Goal: Register for event/course

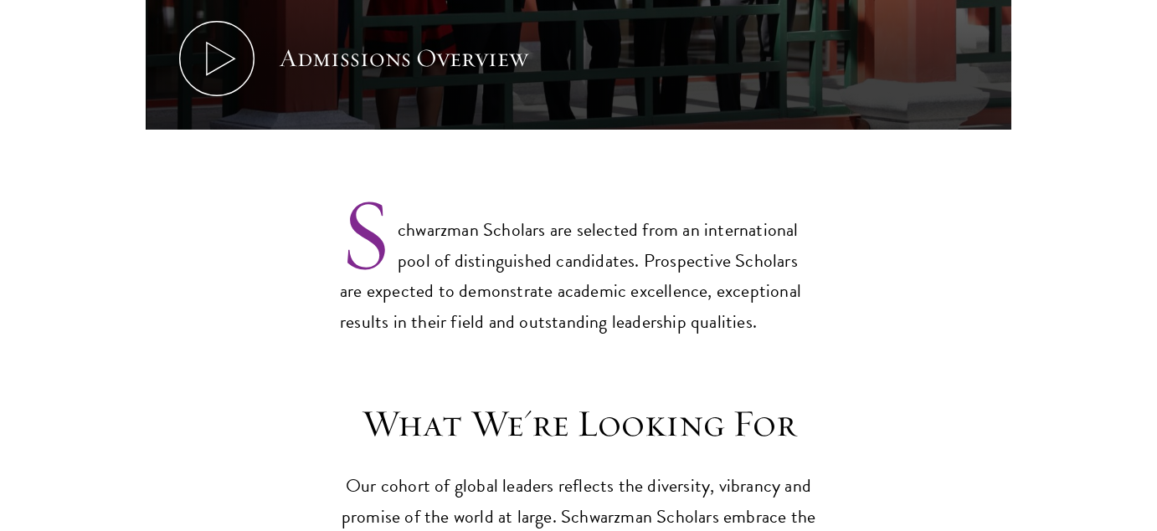
scroll to position [1255, 0]
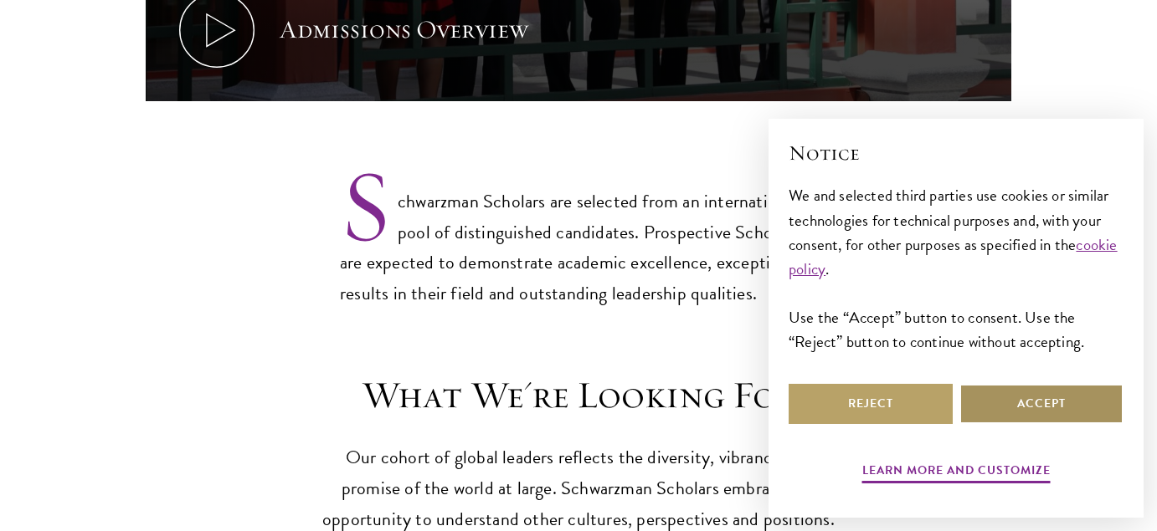
click at [986, 396] on button "Accept" at bounding box center [1041, 404] width 164 height 40
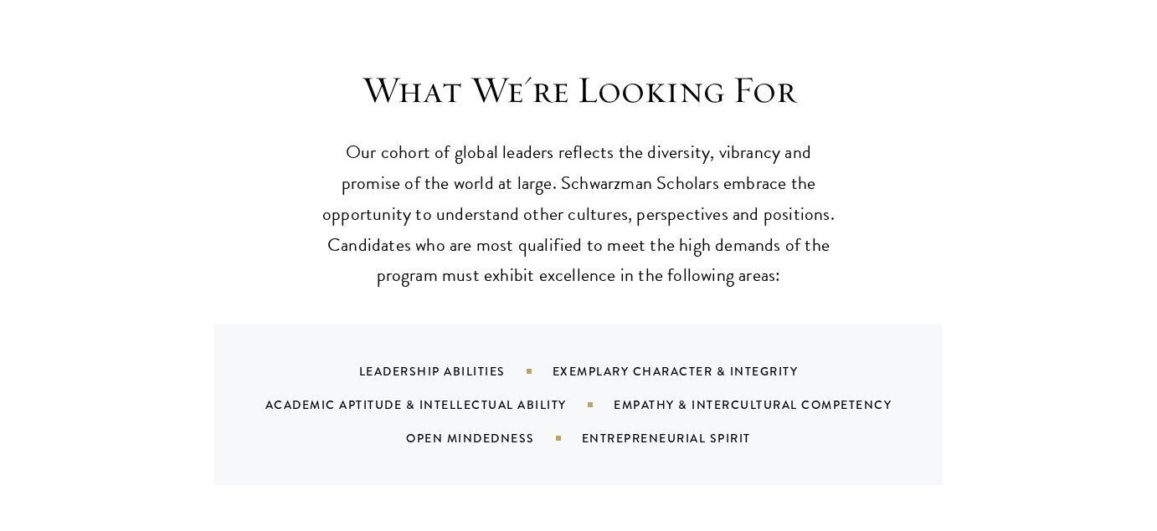
scroll to position [1590, 0]
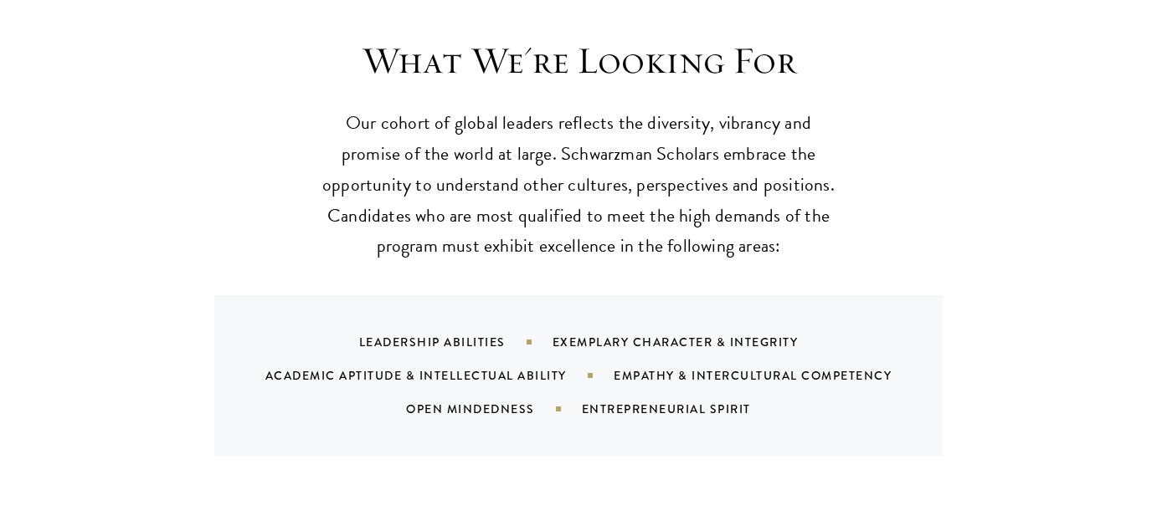
click at [582, 334] on div "Exemplary Character & Integrity" at bounding box center [696, 342] width 288 height 17
click at [444, 367] on div "Academic Aptitude & Intellectual Ability" at bounding box center [439, 375] width 348 height 17
click at [635, 367] on div "Empathy & Intercultural Competency" at bounding box center [773, 375] width 320 height 17
drag, startPoint x: 480, startPoint y: 377, endPoint x: 613, endPoint y: 379, distance: 133.1
click at [491, 401] on div "Open Mindedness" at bounding box center [494, 409] width 176 height 17
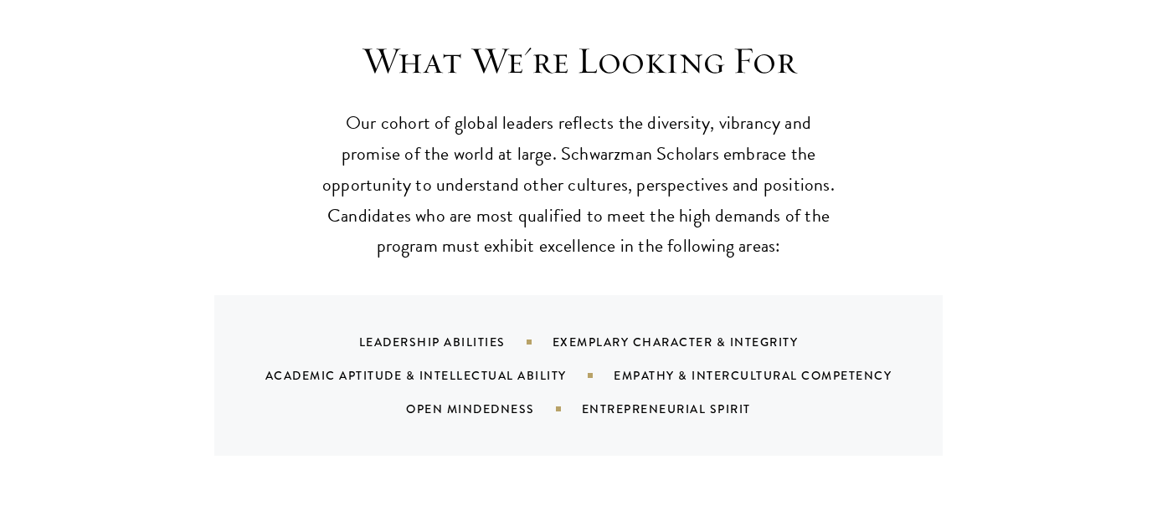
drag, startPoint x: 629, startPoint y: 376, endPoint x: 608, endPoint y: 370, distance: 21.7
click at [629, 401] on div "Entrepreneurial Spirit" at bounding box center [687, 409] width 211 height 17
click at [140, 336] on section "What We're Looking For Our cohort of global leaders reflects the diversity, vib…" at bounding box center [578, 247] width 1157 height 418
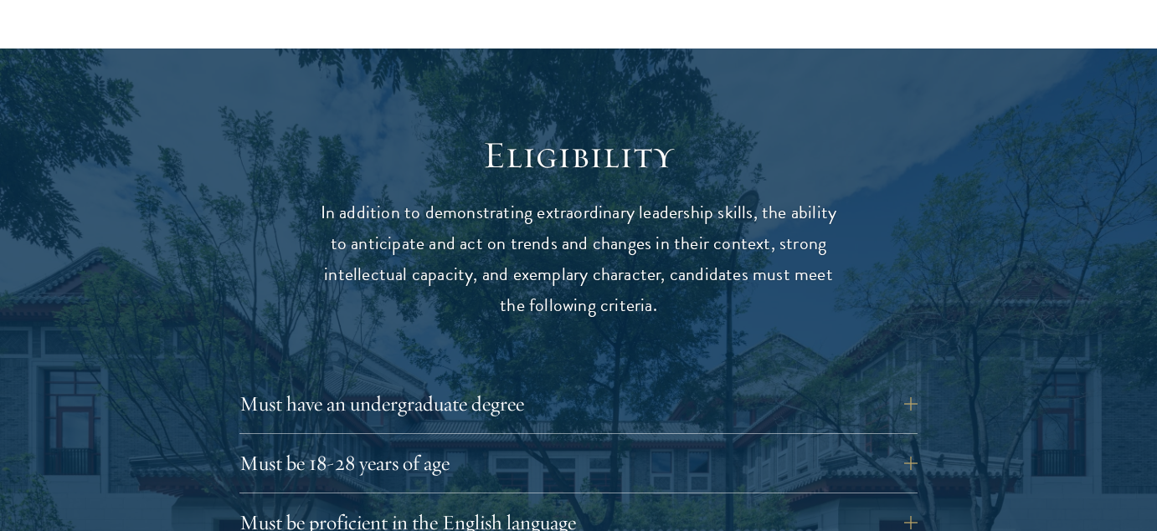
scroll to position [2092, 0]
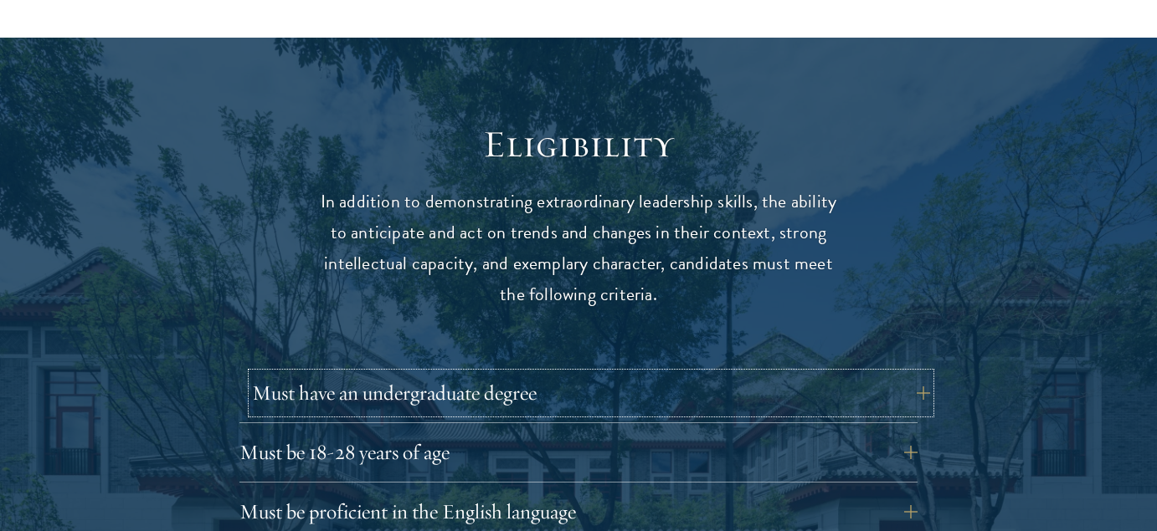
click at [664, 373] on button "Must have an undergraduate degree" at bounding box center [591, 393] width 678 height 40
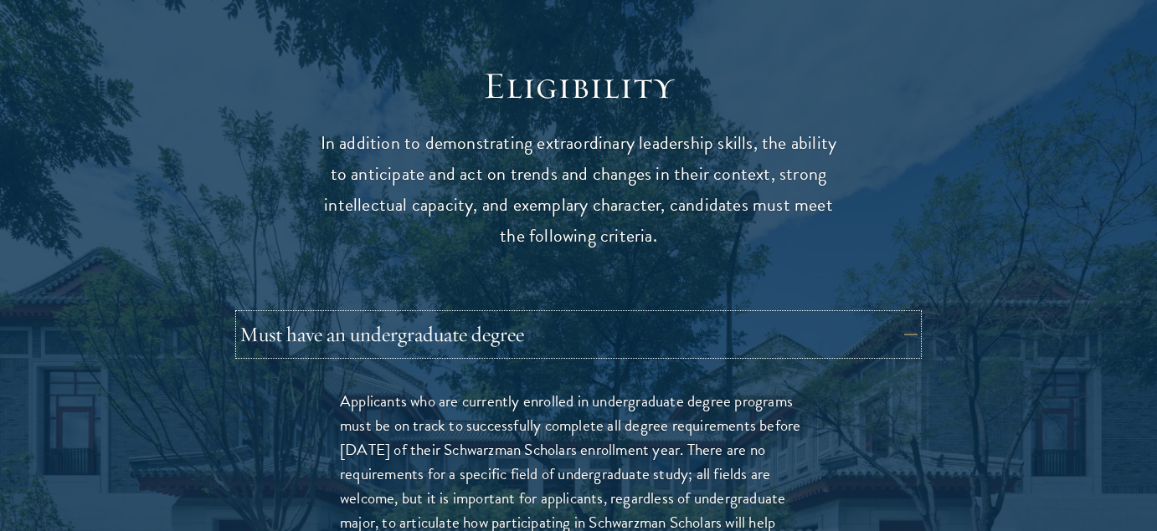
scroll to position [2260, 0]
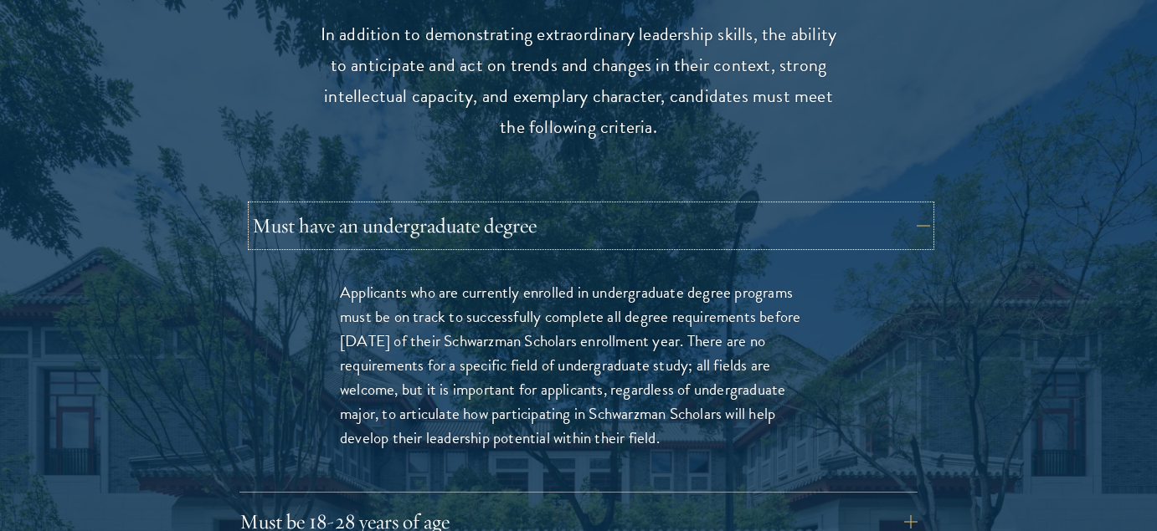
click at [655, 206] on button "Must have an undergraduate degree" at bounding box center [591, 226] width 678 height 40
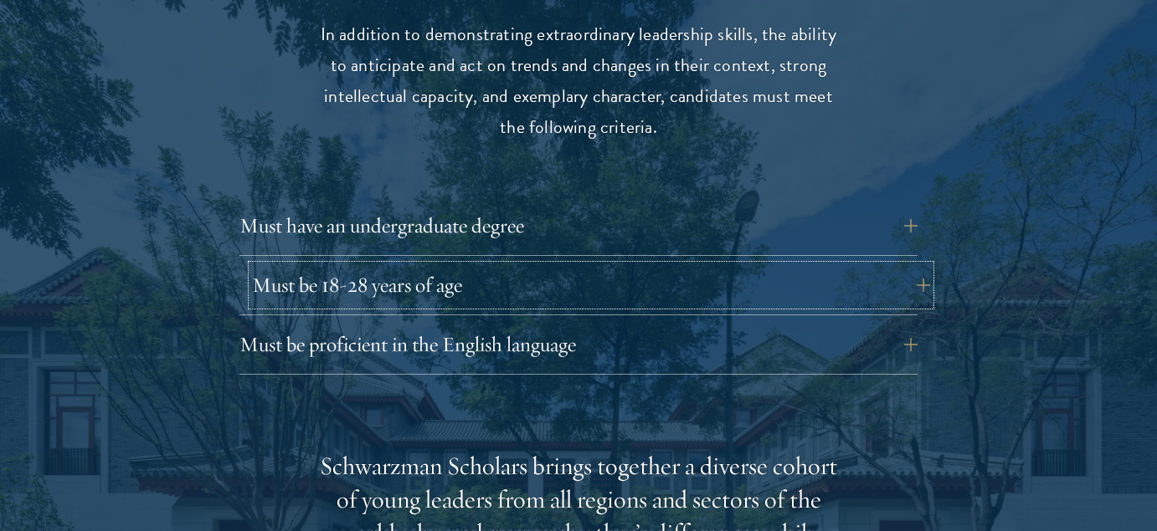
click at [651, 265] on button "Must be 18-28 years of age" at bounding box center [591, 285] width 678 height 40
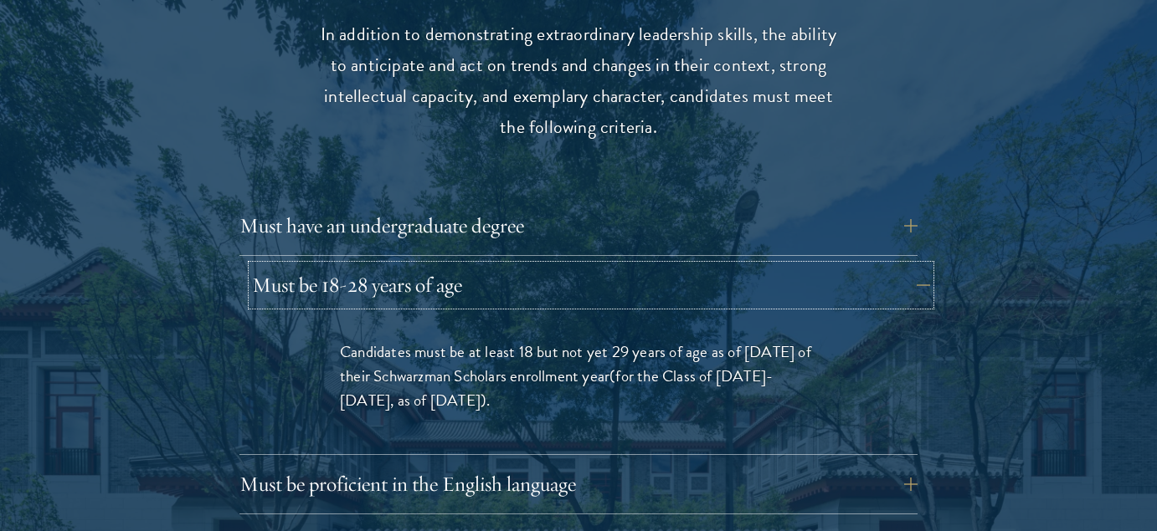
click at [651, 265] on button "Must be 18-28 years of age" at bounding box center [591, 285] width 678 height 40
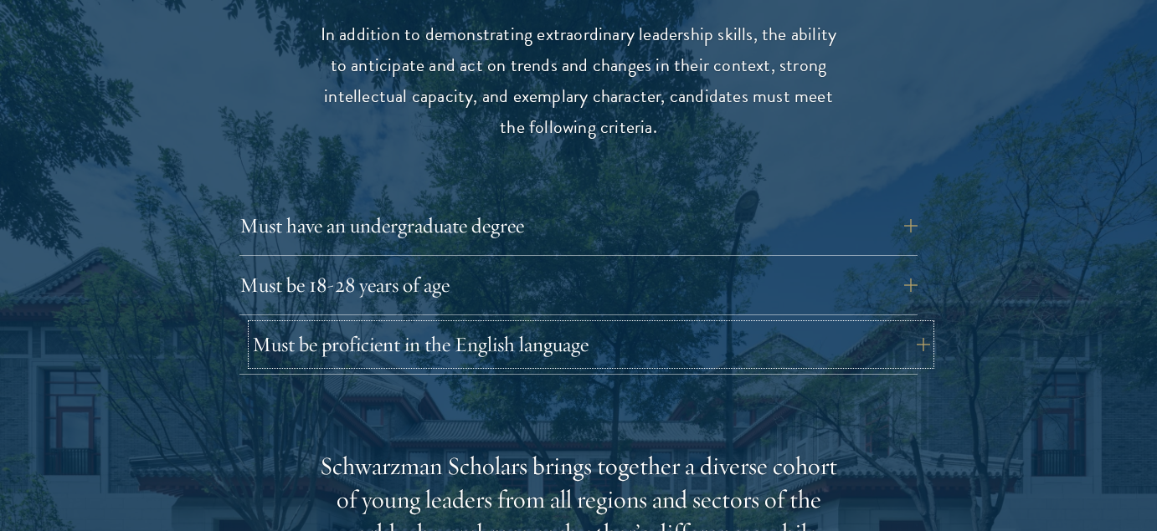
click at [565, 325] on button "Must be proficient in the English language" at bounding box center [591, 345] width 678 height 40
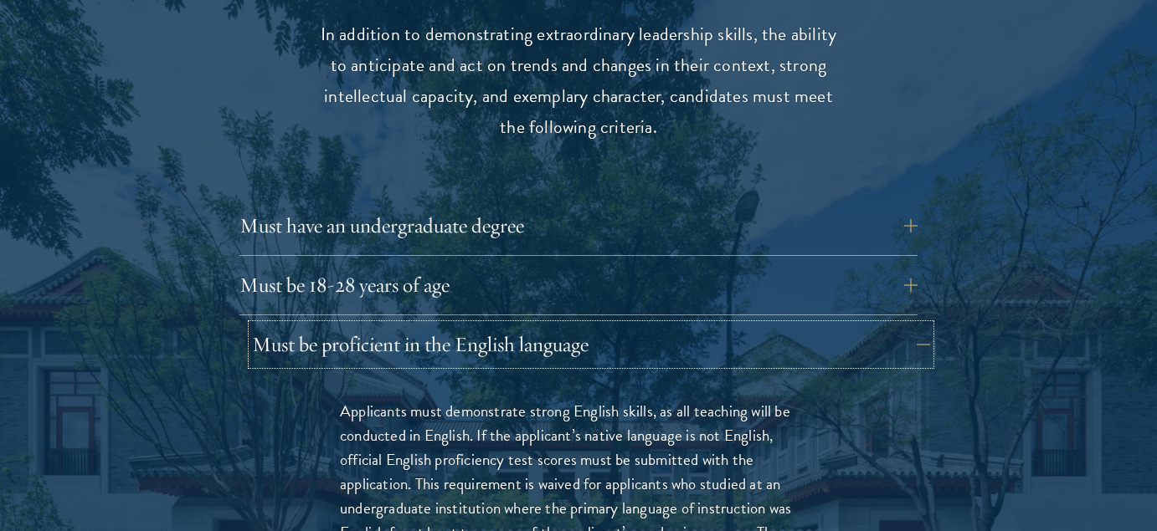
click at [565, 325] on button "Must be proficient in the English language" at bounding box center [591, 345] width 678 height 40
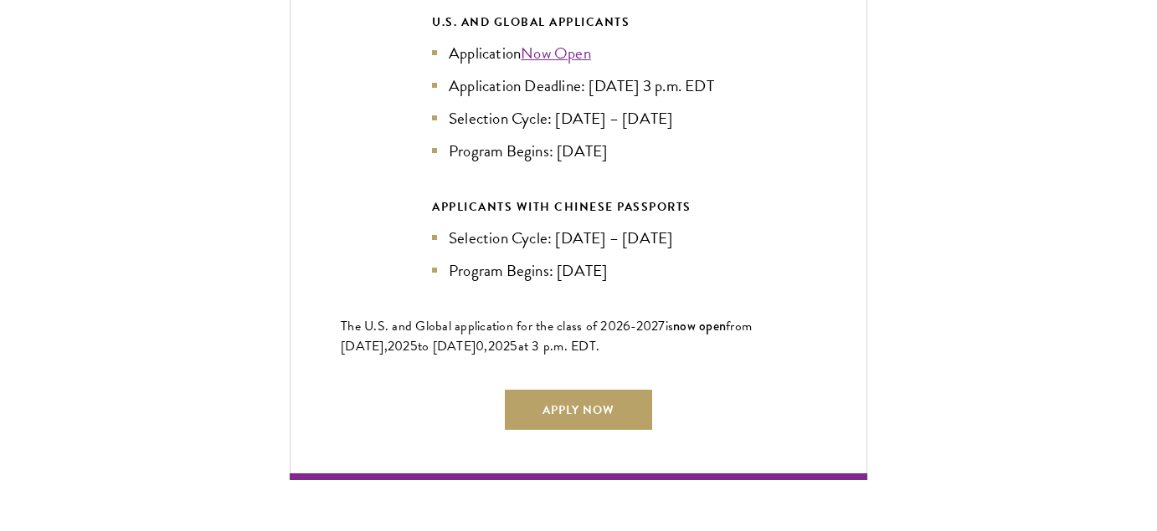
scroll to position [3933, 0]
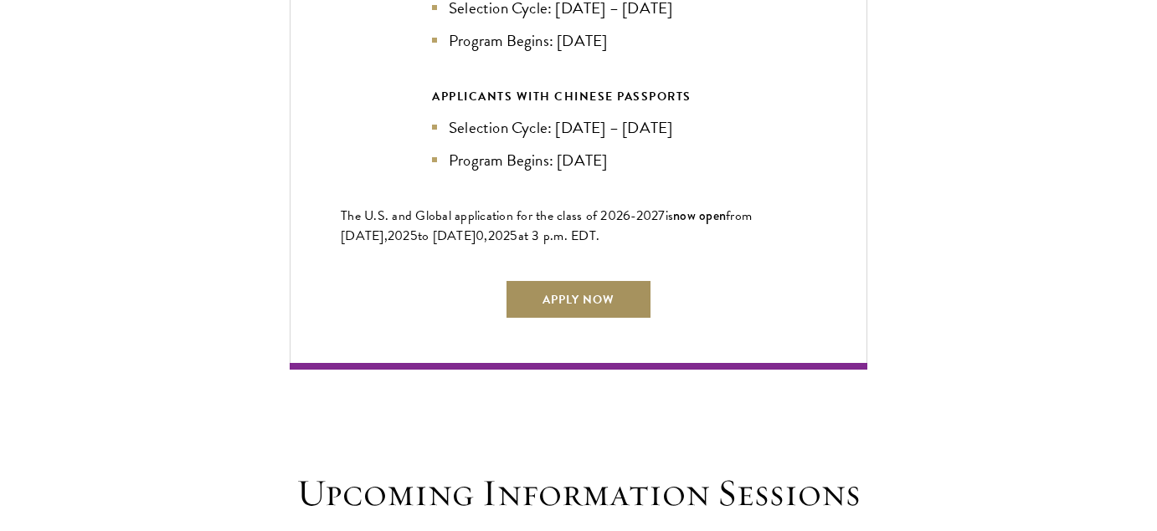
click at [633, 281] on link "Apply Now" at bounding box center [578, 300] width 147 height 40
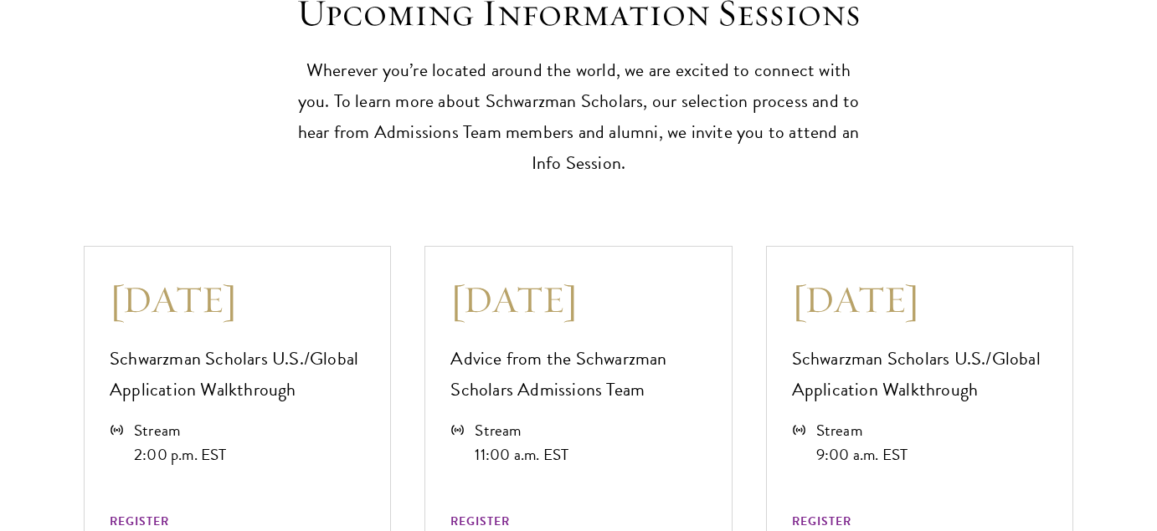
scroll to position [4519, 0]
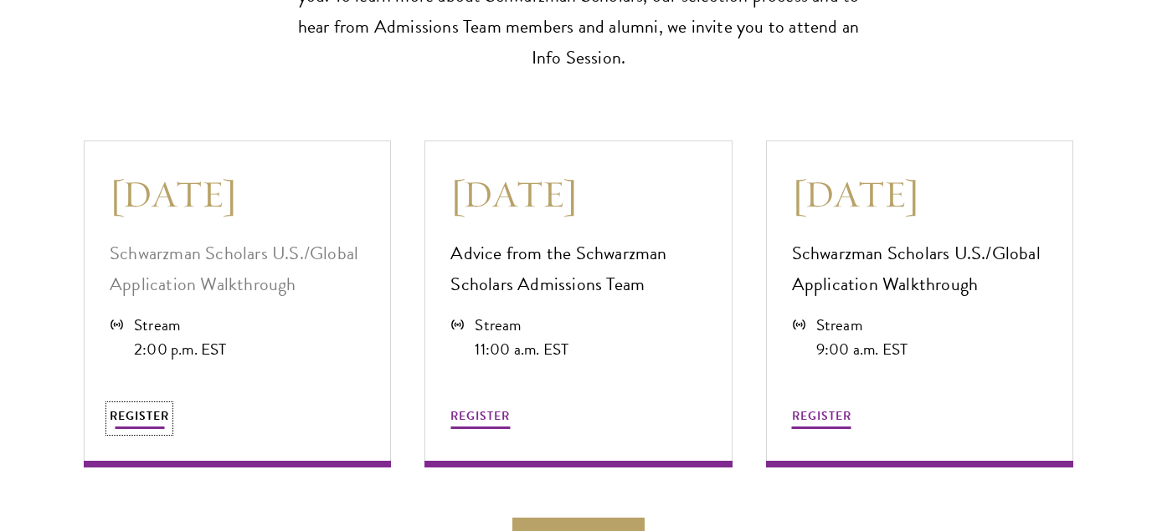
click at [145, 408] on span "REGISTER" at bounding box center [139, 417] width 59 height 18
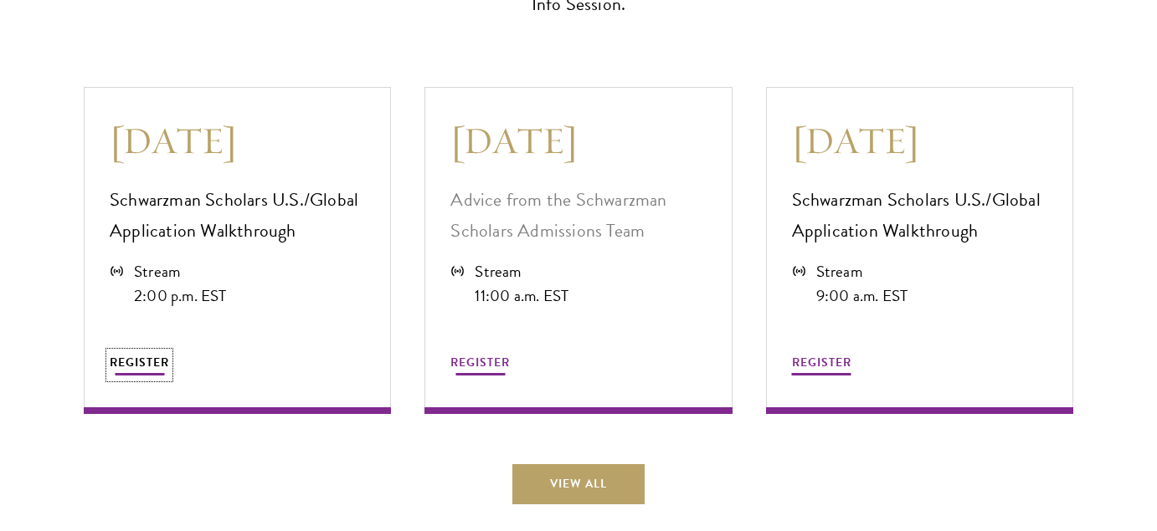
scroll to position [4603, 0]
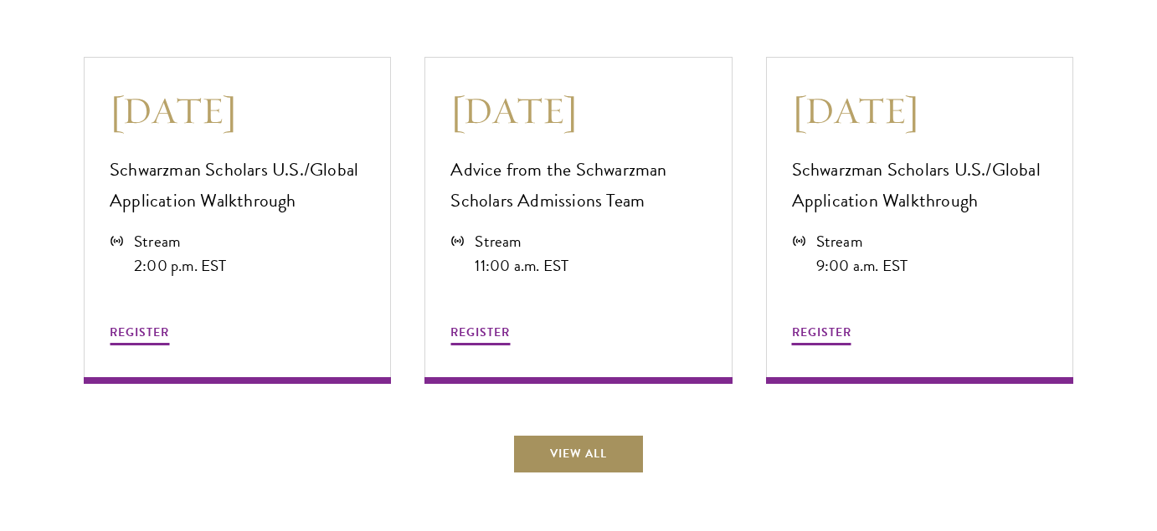
click at [610, 440] on link "View All" at bounding box center [578, 454] width 132 height 40
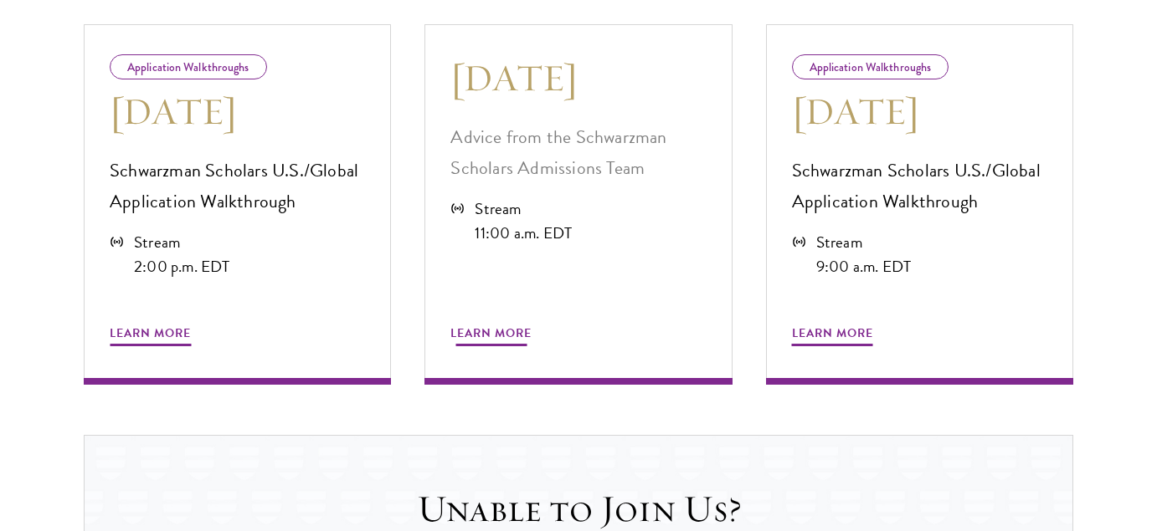
scroll to position [1004, 0]
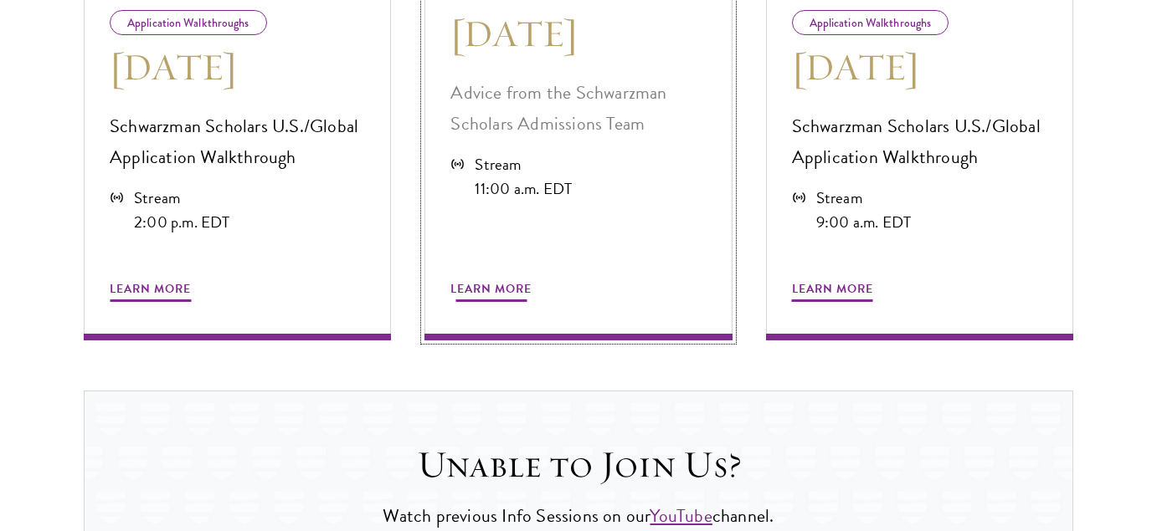
click at [525, 300] on span "Learn More" at bounding box center [490, 292] width 81 height 26
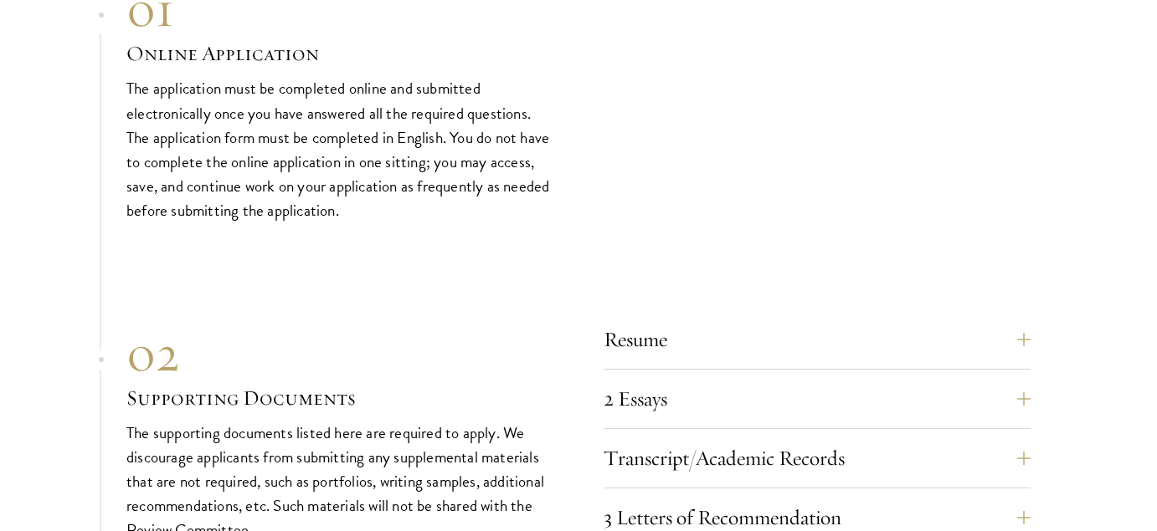
scroll to position [5524, 0]
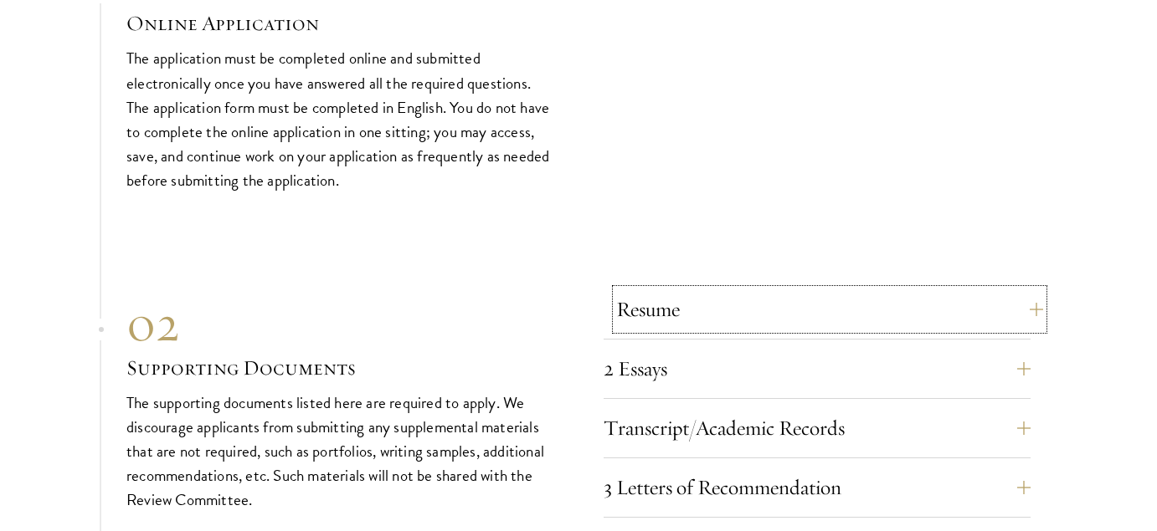
click at [730, 295] on button "Resume" at bounding box center [829, 310] width 427 height 40
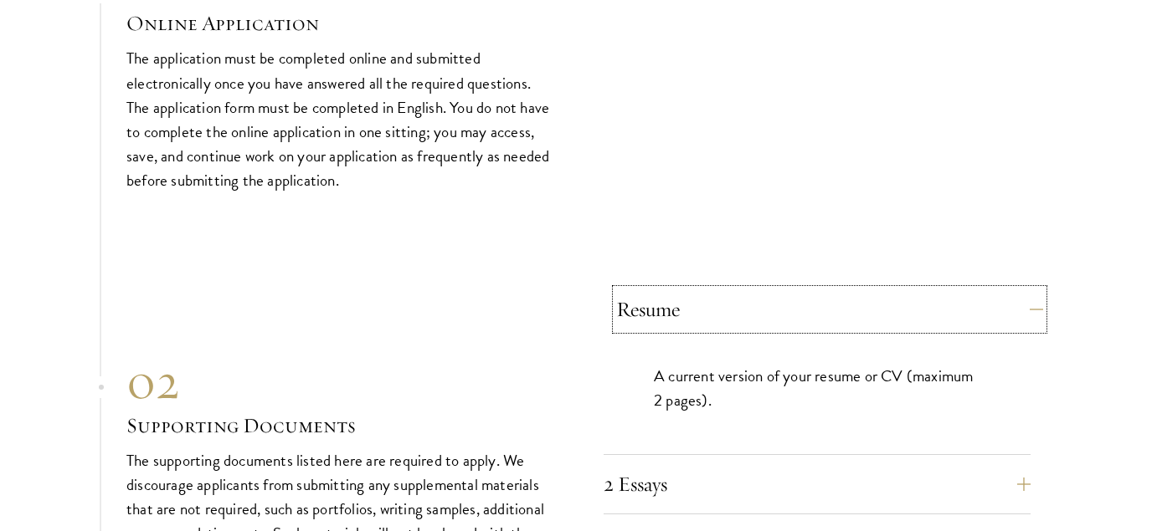
click at [730, 295] on button "Resume" at bounding box center [829, 310] width 427 height 40
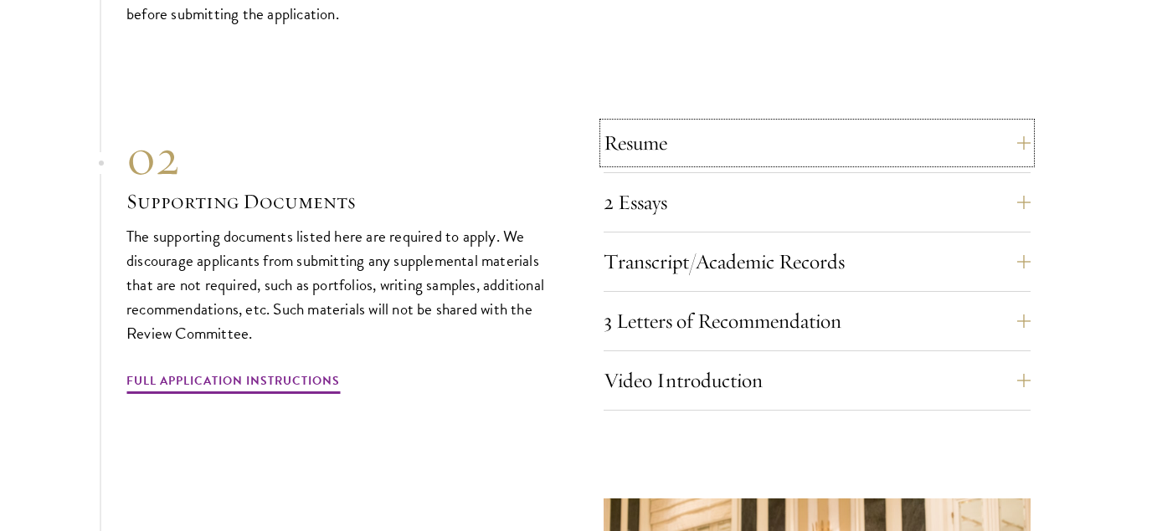
scroll to position [5691, 0]
click at [666, 195] on button "2 Essays" at bounding box center [829, 202] width 427 height 40
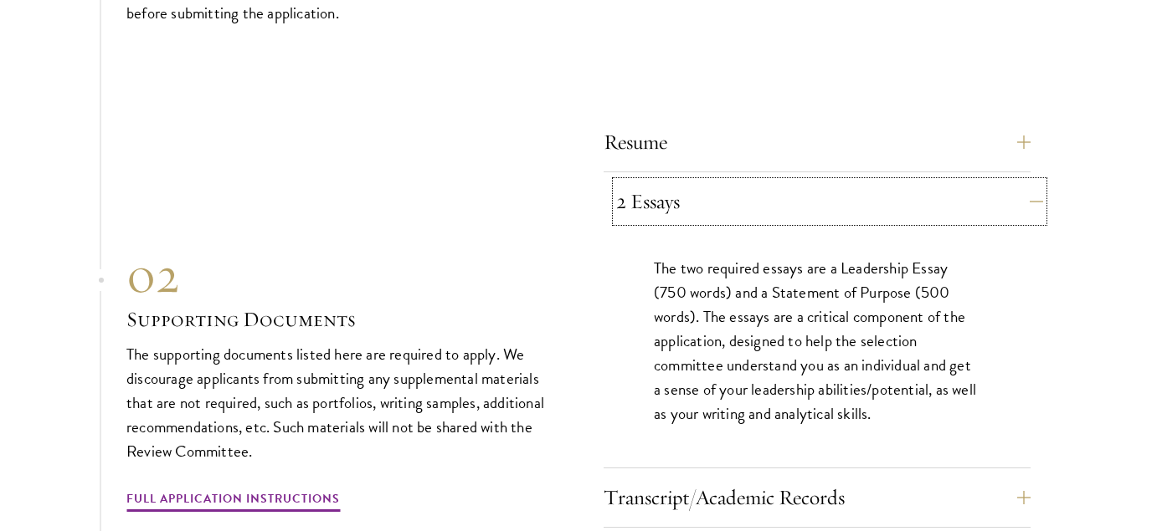
click at [900, 197] on button "2 Essays" at bounding box center [829, 202] width 427 height 40
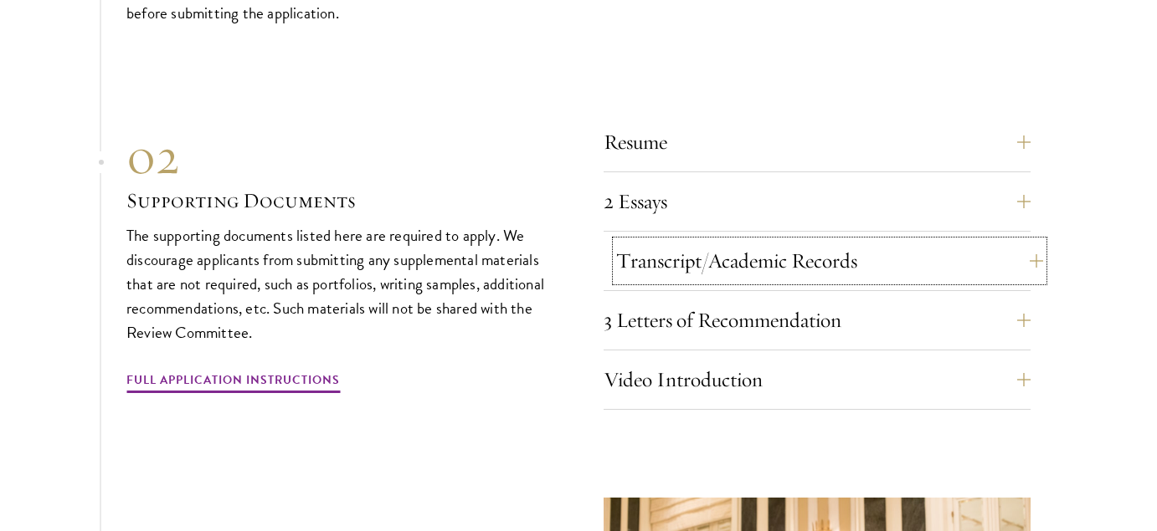
click at [883, 255] on button "Transcript/Academic Records" at bounding box center [829, 261] width 427 height 40
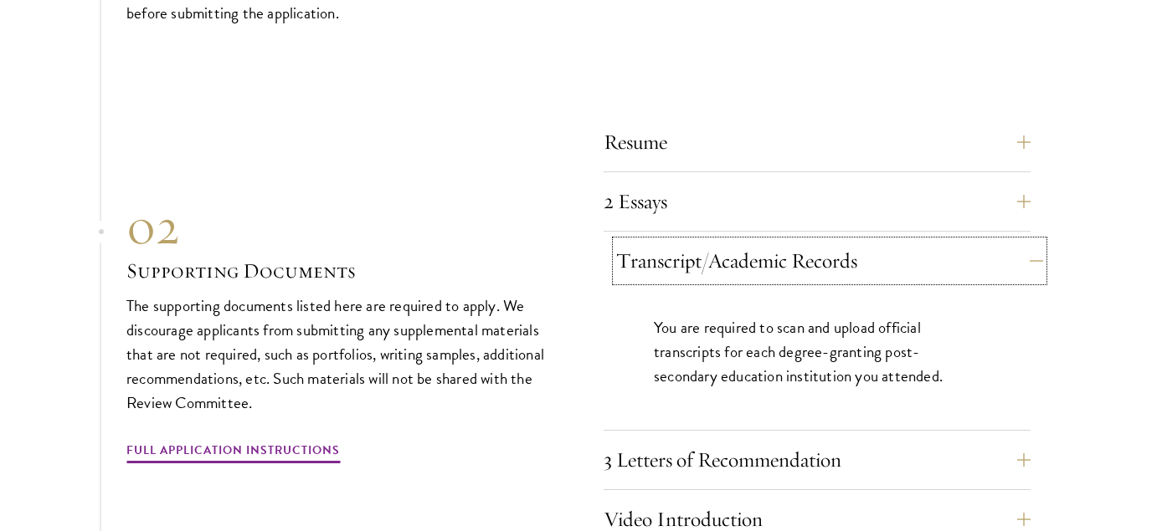
click at [883, 256] on button "Transcript/Academic Records" at bounding box center [829, 261] width 427 height 40
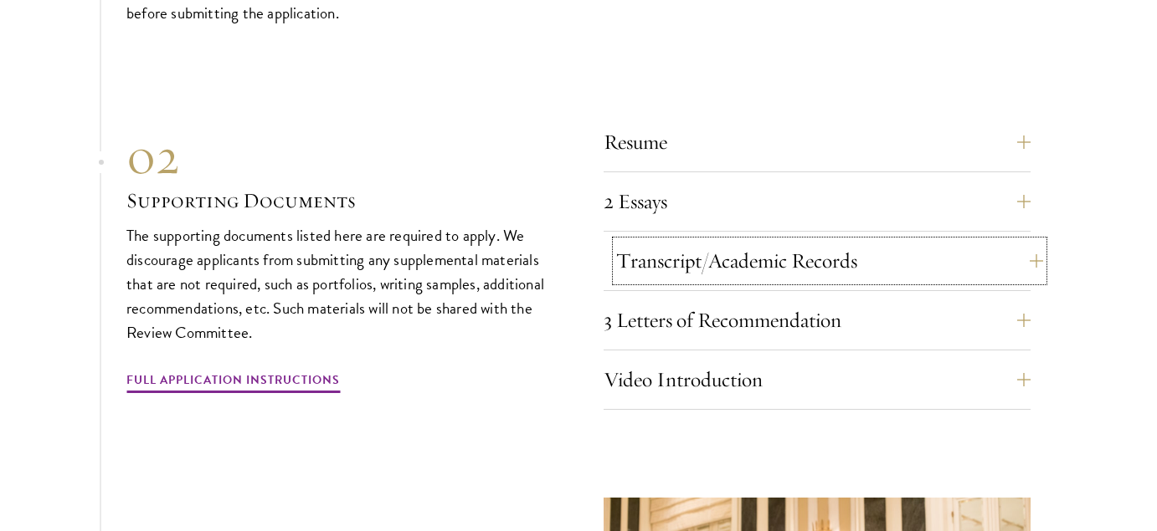
click at [883, 256] on button "Transcript/Academic Records" at bounding box center [829, 261] width 427 height 40
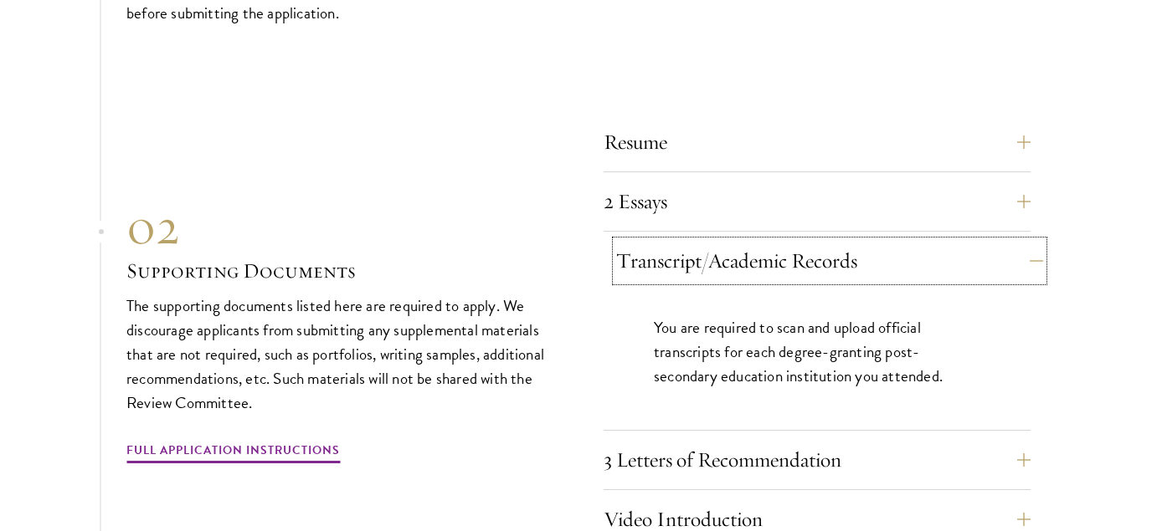
click at [883, 256] on button "Transcript/Academic Records" at bounding box center [829, 261] width 427 height 40
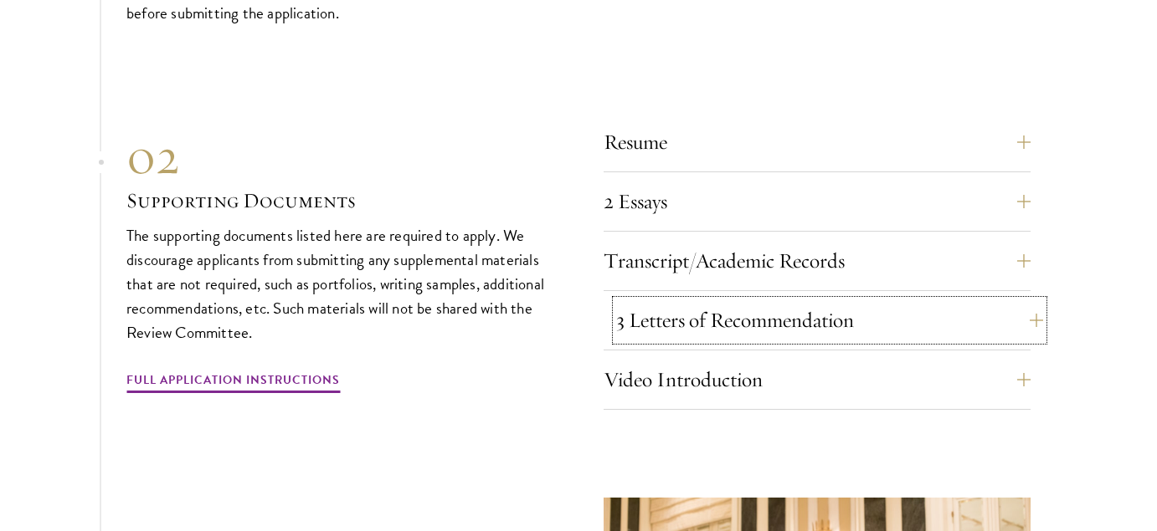
click at [890, 316] on button "3 Letters of Recommendation" at bounding box center [829, 320] width 427 height 40
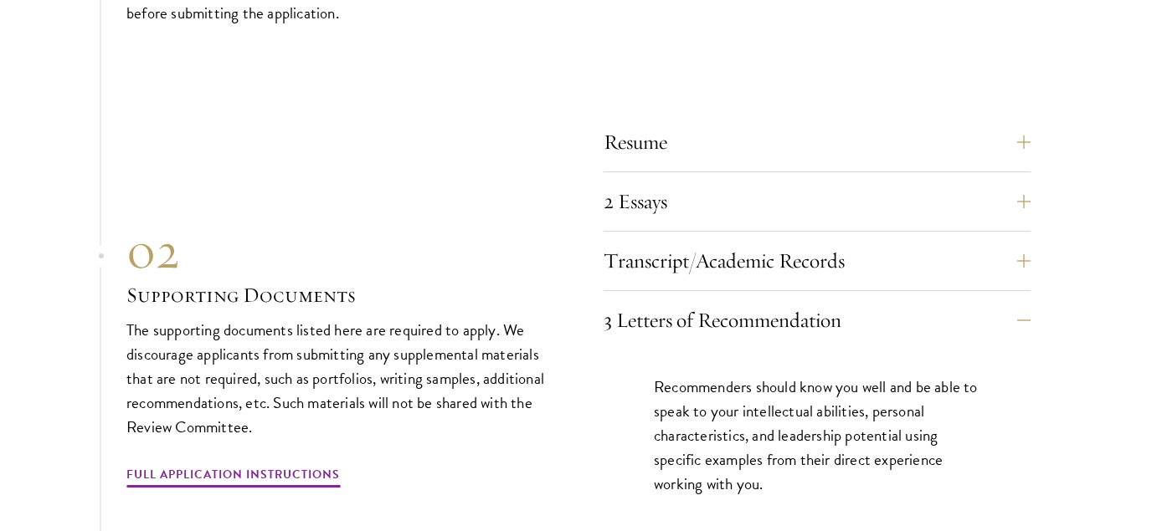
click at [1075, 413] on section "01 Online Application 01 Online Application The application must be completed o…" at bounding box center [578, 394] width 1157 height 1224
click at [990, 300] on button "3 Letters of Recommendation" at bounding box center [829, 320] width 427 height 40
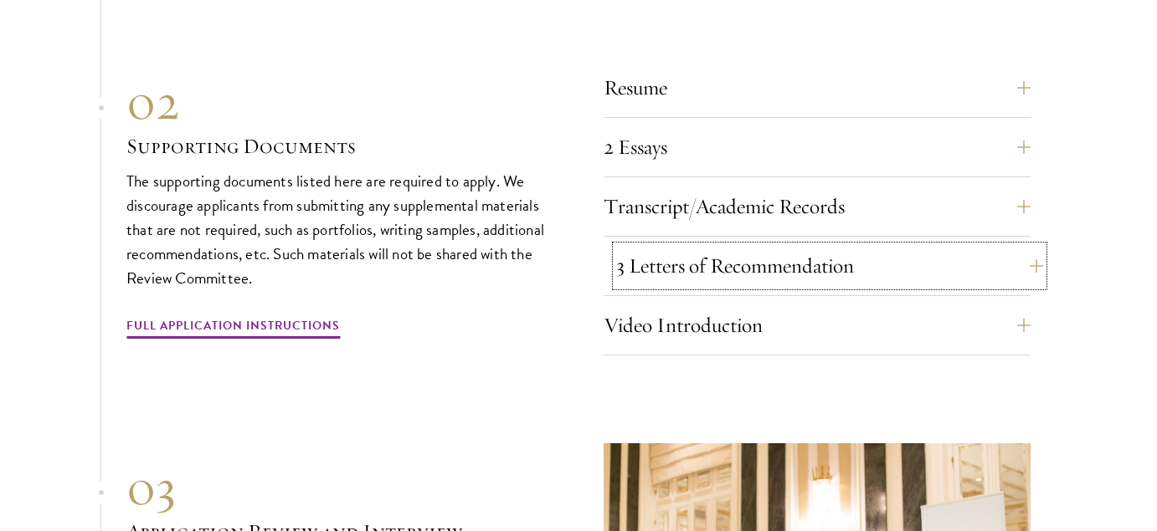
scroll to position [5775, 0]
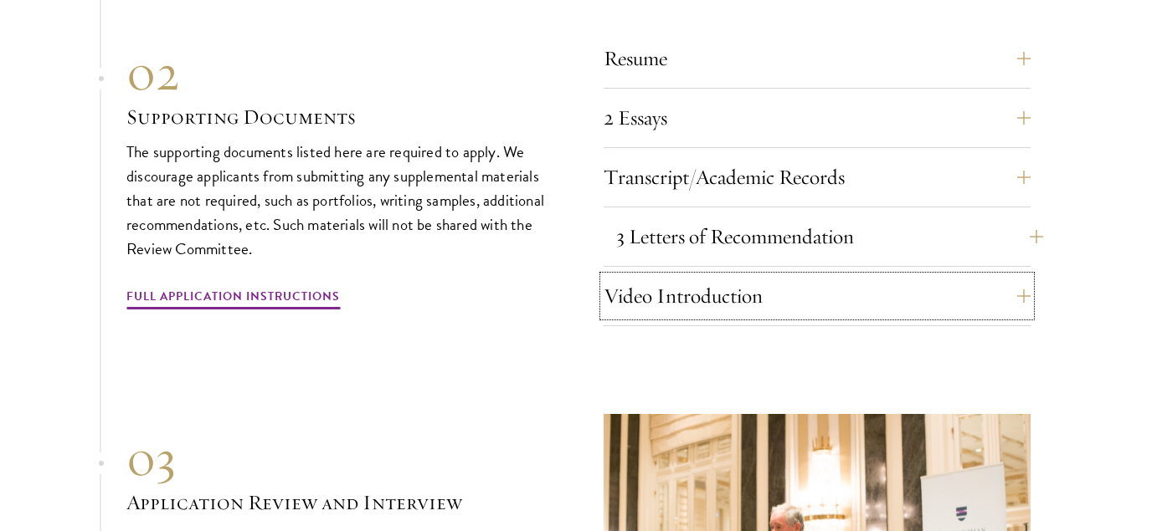
click at [993, 305] on button "Video Introduction" at bounding box center [816, 296] width 427 height 40
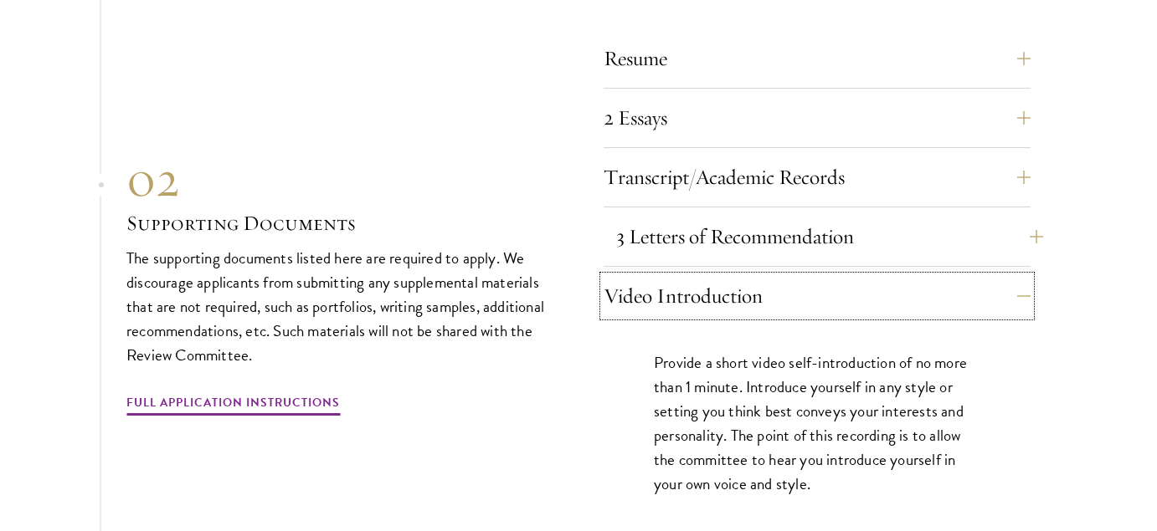
click at [993, 305] on button "Video Introduction" at bounding box center [816, 296] width 427 height 40
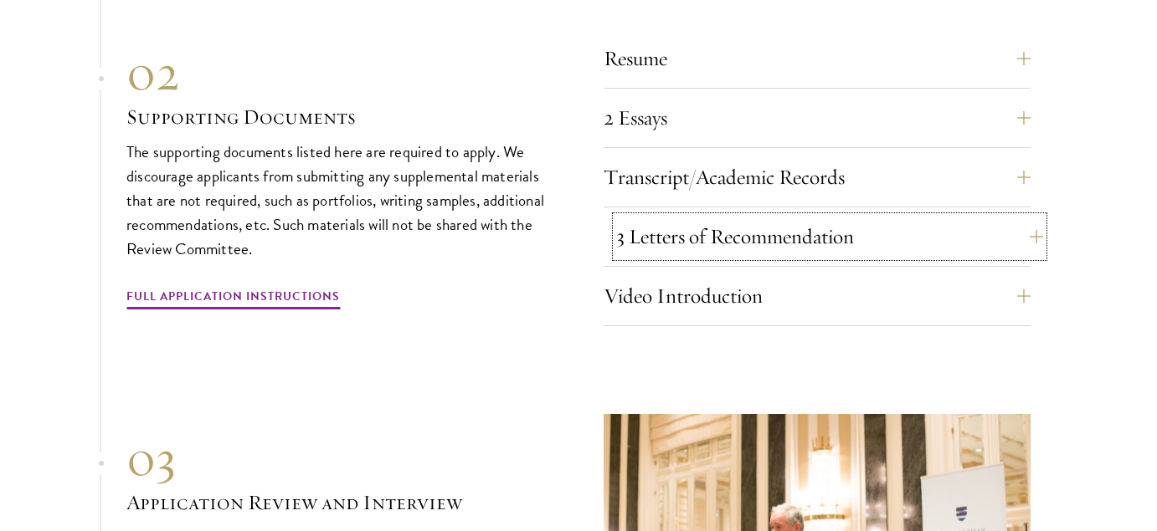
click at [955, 241] on button "3 Letters of Recommendation" at bounding box center [829, 237] width 427 height 40
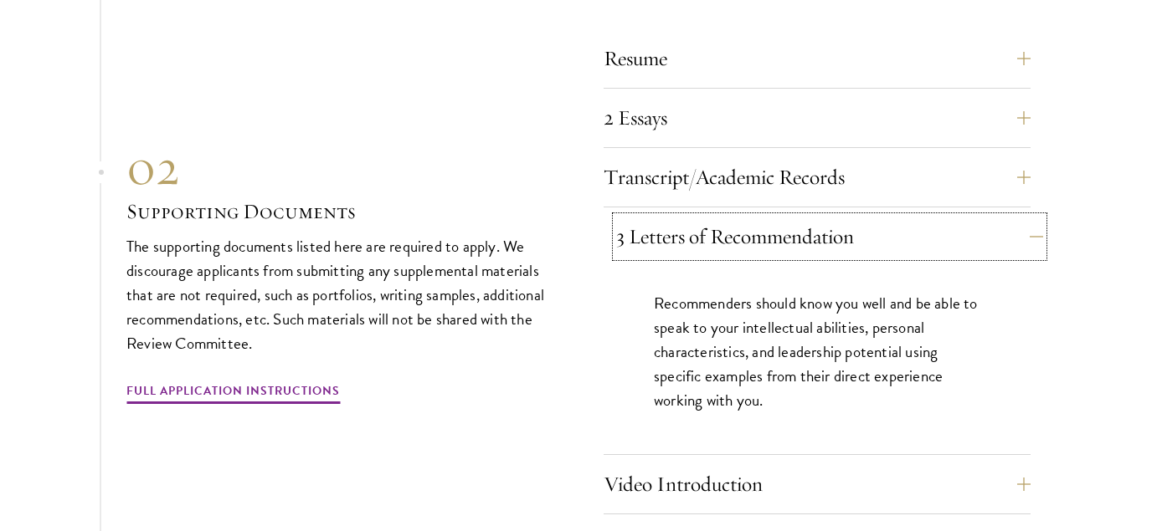
click at [952, 235] on button "3 Letters of Recommendation" at bounding box center [829, 237] width 427 height 40
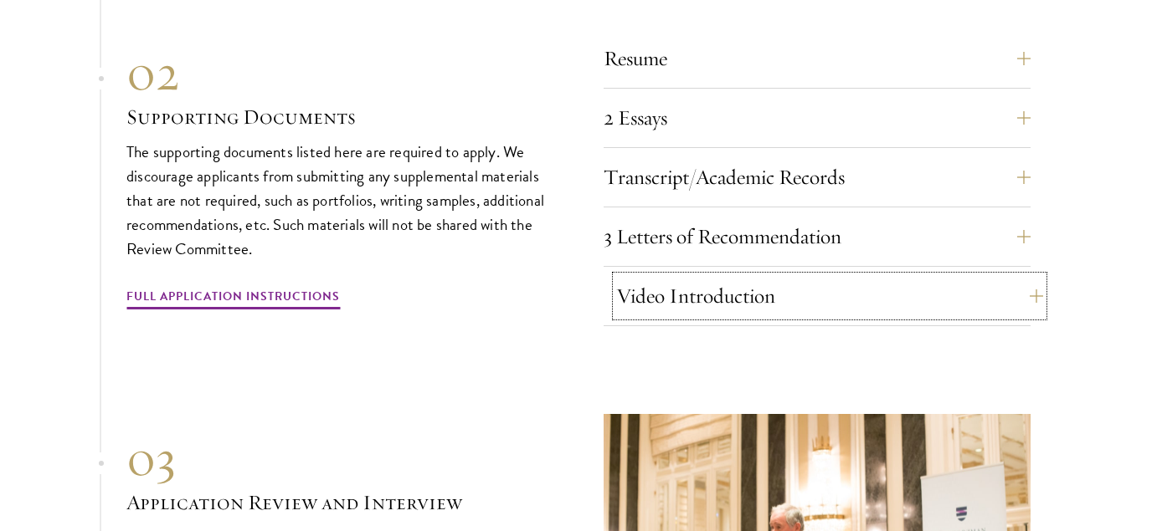
click at [970, 293] on button "Video Introduction" at bounding box center [829, 296] width 427 height 40
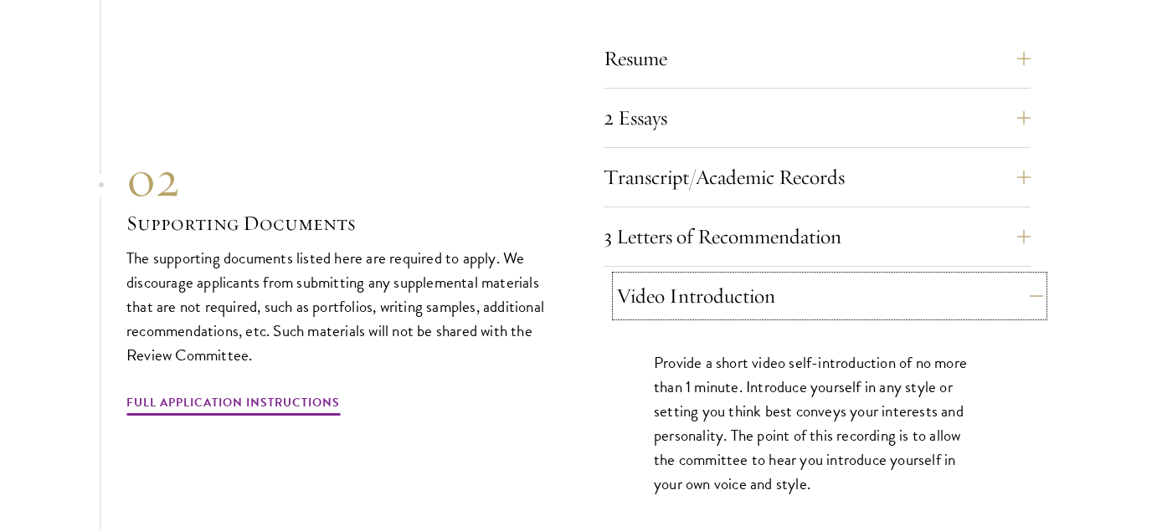
click at [970, 293] on button "Video Introduction" at bounding box center [829, 296] width 427 height 40
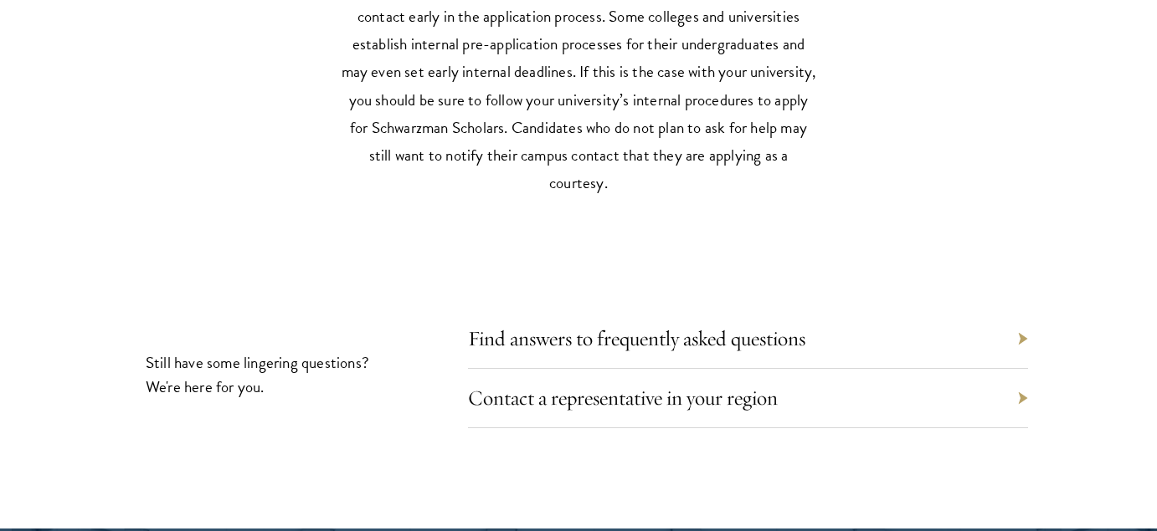
scroll to position [7867, 0]
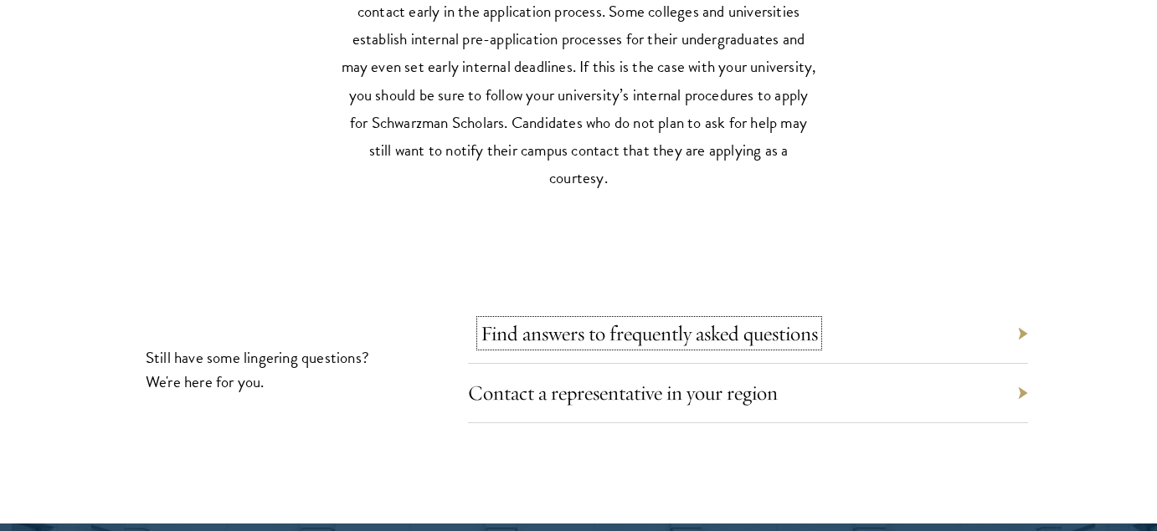
click at [659, 323] on link "Find answers to frequently asked questions" at bounding box center [648, 334] width 337 height 26
